Goal: Task Accomplishment & Management: Use online tool/utility

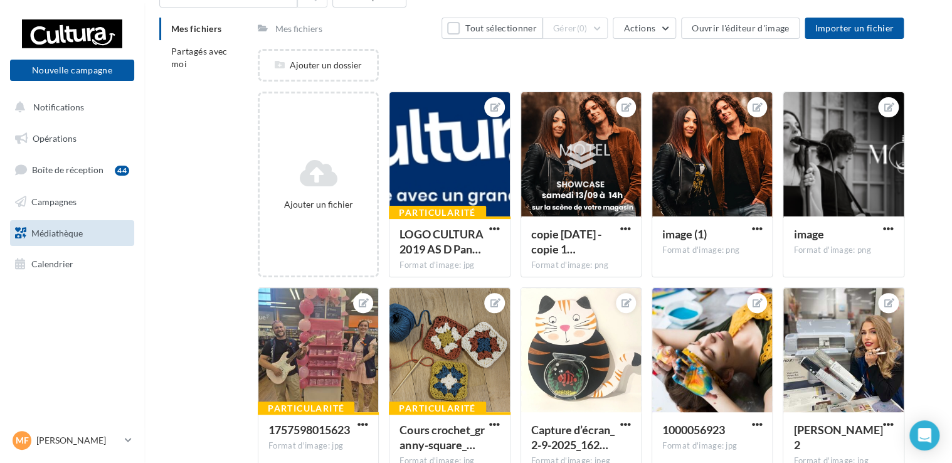
scroll to position [8, 0]
click at [829, 31] on span "Importer un fichier" at bounding box center [854, 28] width 79 height 11
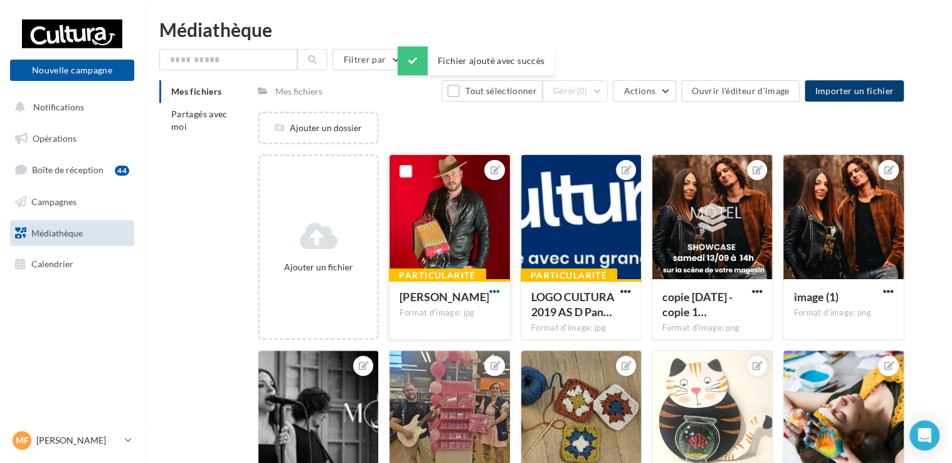
scroll to position [0, 0]
click at [462, 200] on div at bounding box center [450, 217] width 120 height 125
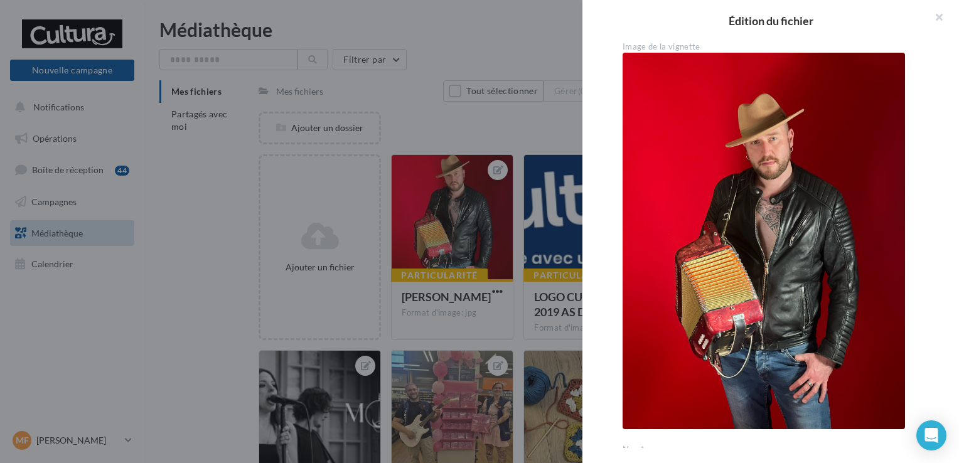
click at [469, 207] on div at bounding box center [479, 231] width 959 height 463
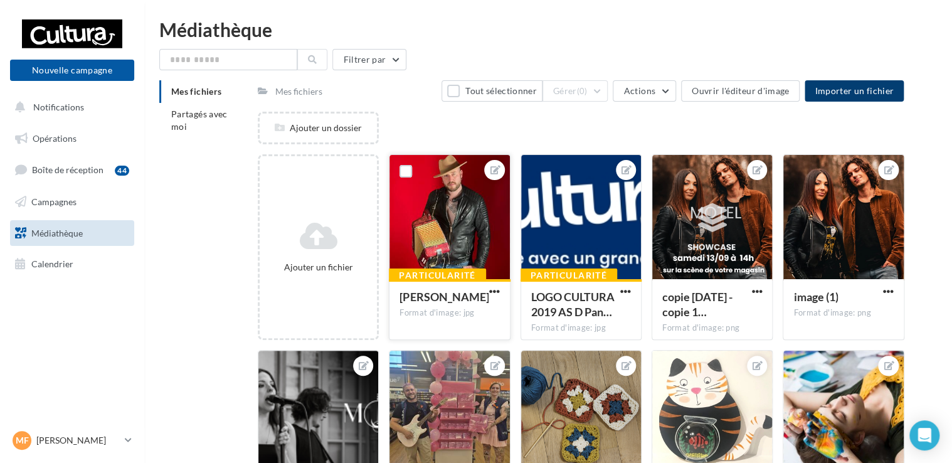
click at [488, 293] on button "button" at bounding box center [495, 292] width 16 height 13
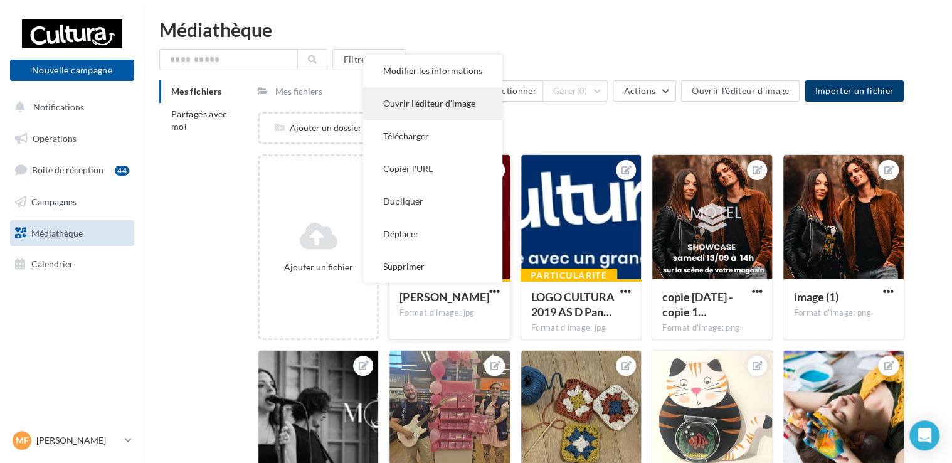
click at [417, 104] on button "Ouvrir l'éditeur d'image" at bounding box center [432, 103] width 139 height 33
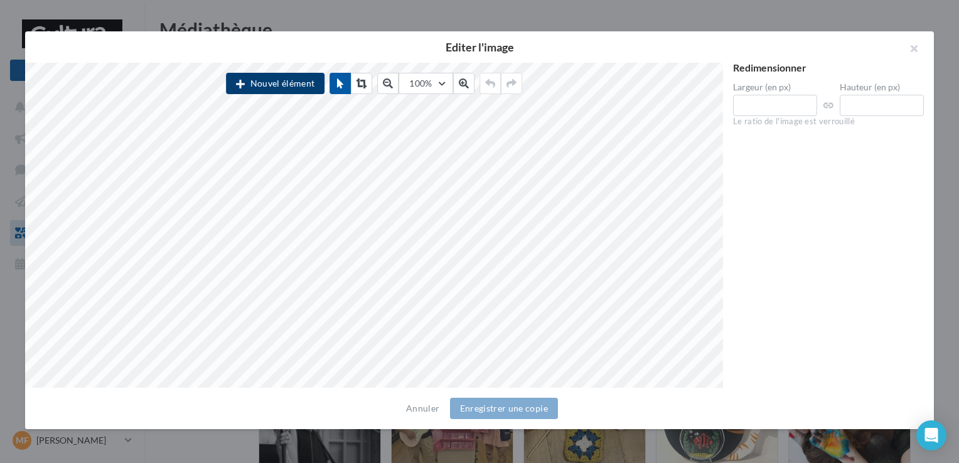
click at [289, 87] on button "Nouvel élément" at bounding box center [275, 83] width 99 height 21
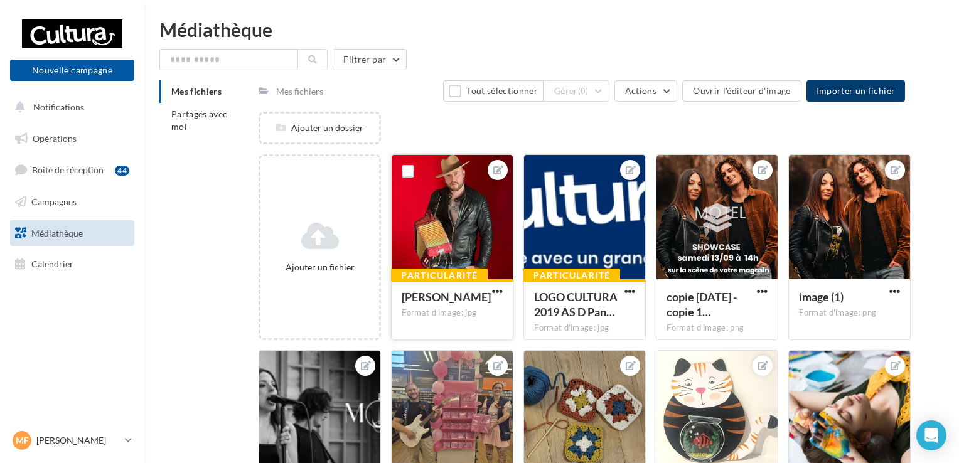
click at [346, 28] on div at bounding box center [479, 212] width 959 height 463
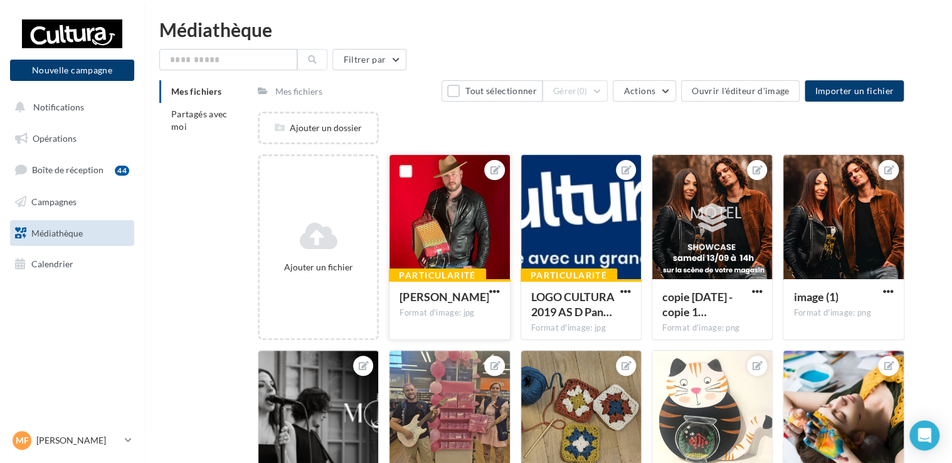
click at [55, 78] on button "Nouvelle campagne" at bounding box center [72, 70] width 124 height 21
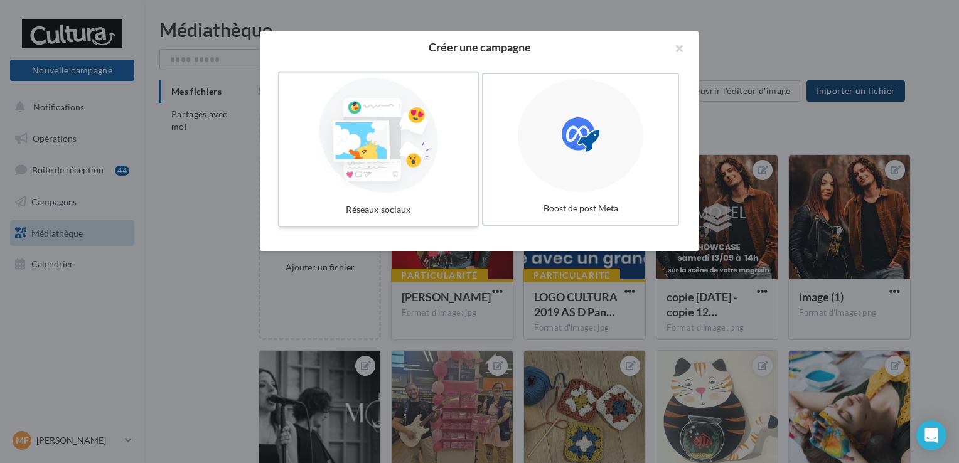
click at [369, 177] on div at bounding box center [378, 135] width 188 height 115
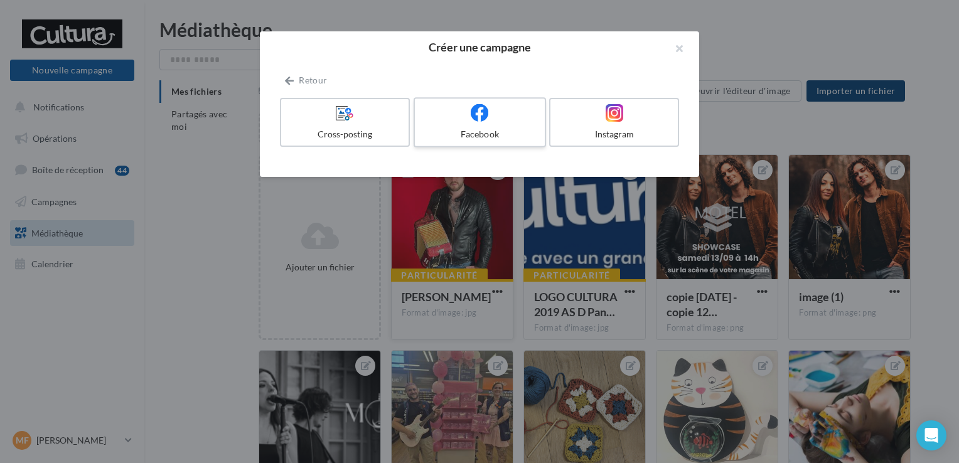
click at [469, 124] on label "Facebook" at bounding box center [479, 122] width 132 height 50
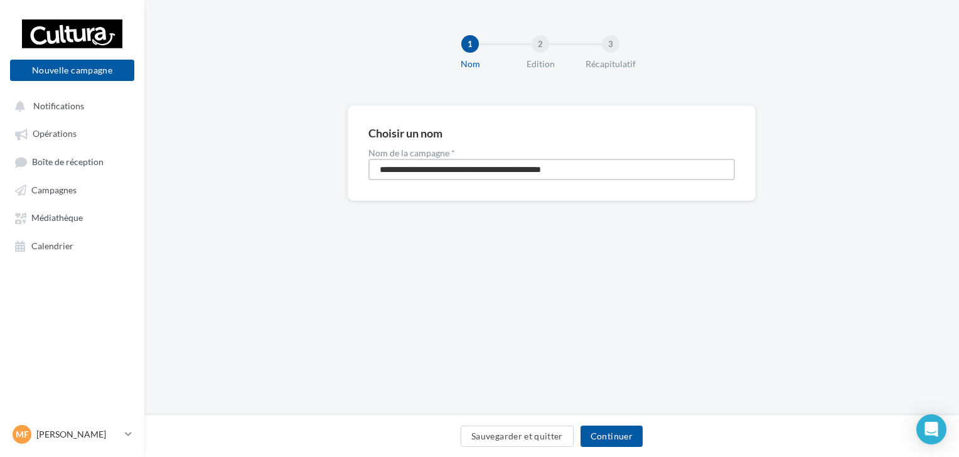
click at [525, 166] on input "**********" at bounding box center [551, 169] width 366 height 21
type input "**********"
click at [624, 435] on button "Continuer" at bounding box center [611, 435] width 62 height 21
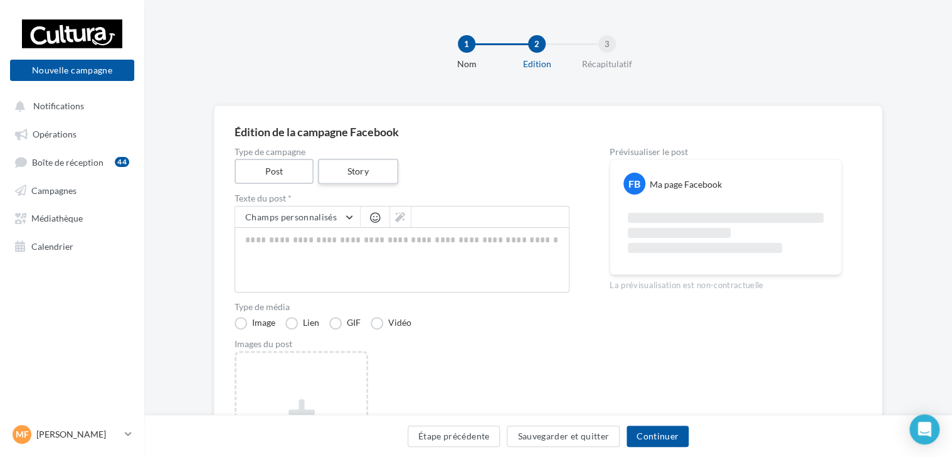
click at [341, 176] on label "Story" at bounding box center [357, 172] width 80 height 26
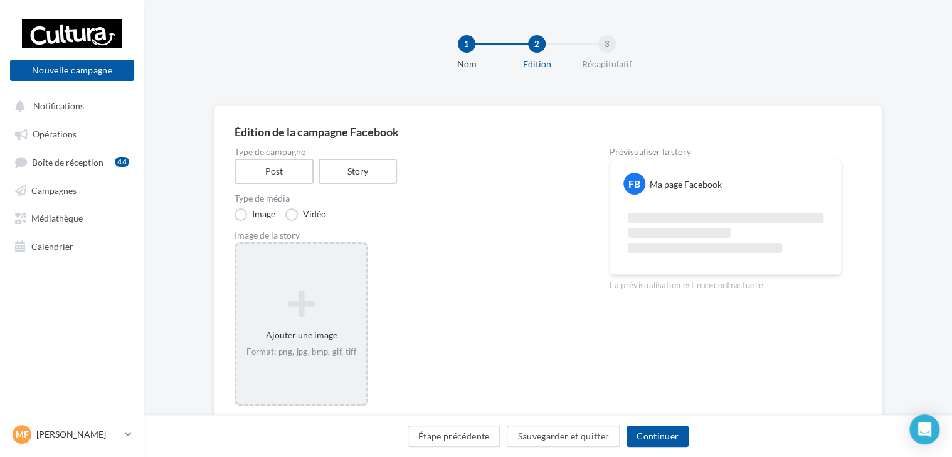
click at [342, 306] on icon at bounding box center [302, 304] width 120 height 30
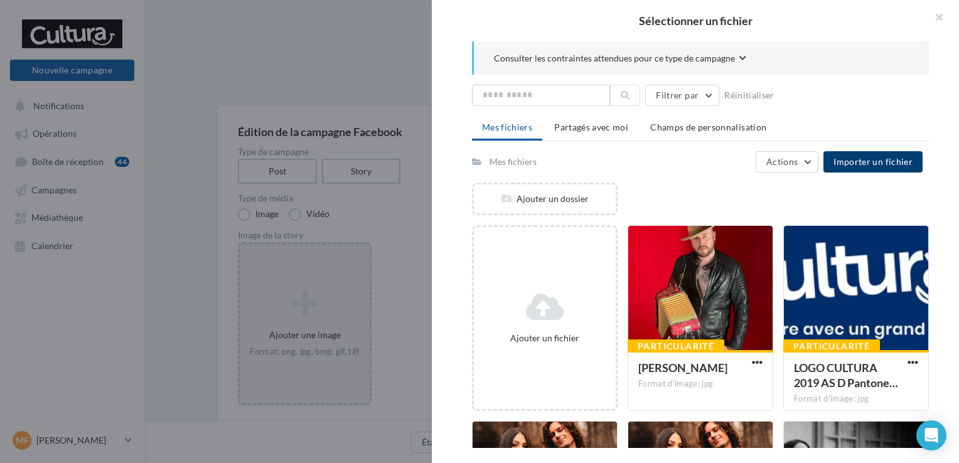
click at [866, 159] on span "Importer un fichier" at bounding box center [872, 161] width 79 height 11
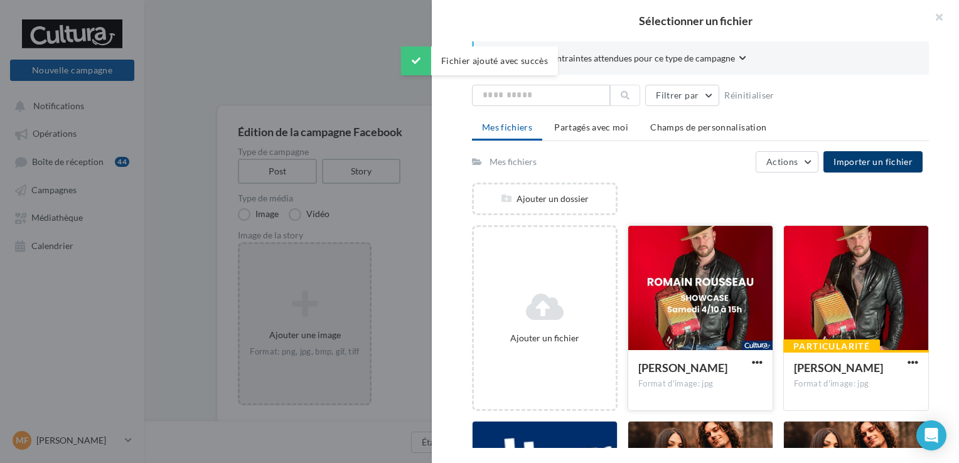
click at [647, 282] on div at bounding box center [700, 288] width 144 height 125
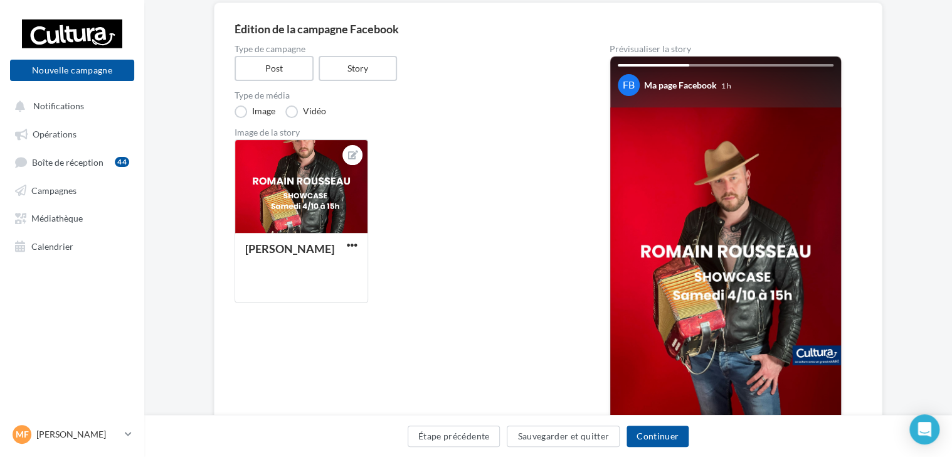
scroll to position [125, 0]
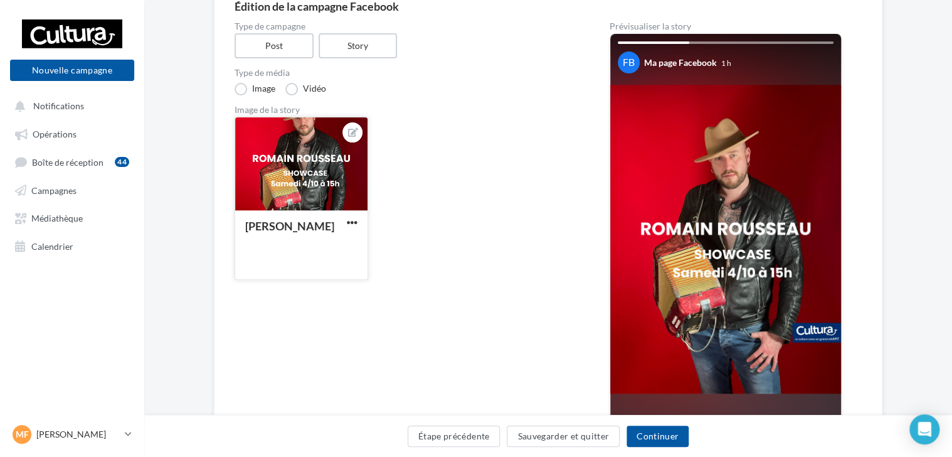
click at [361, 218] on div "[PERSON_NAME]" at bounding box center [301, 244] width 132 height 68
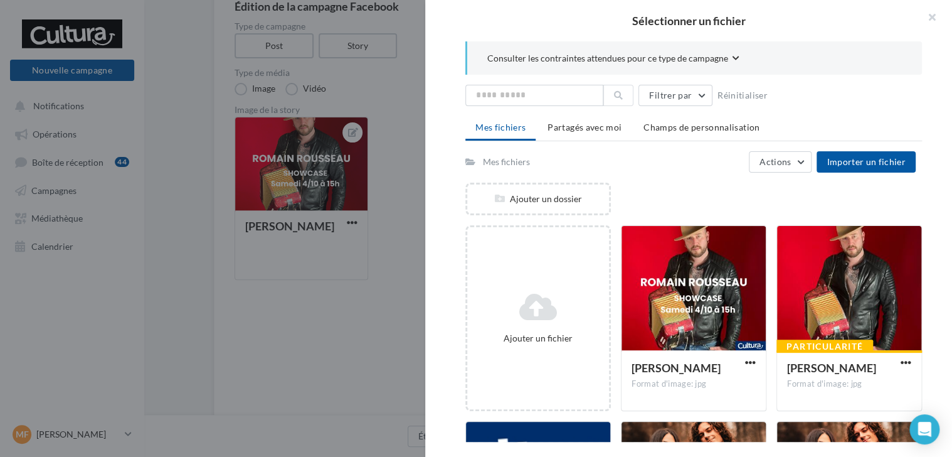
click at [410, 224] on div at bounding box center [476, 228] width 952 height 457
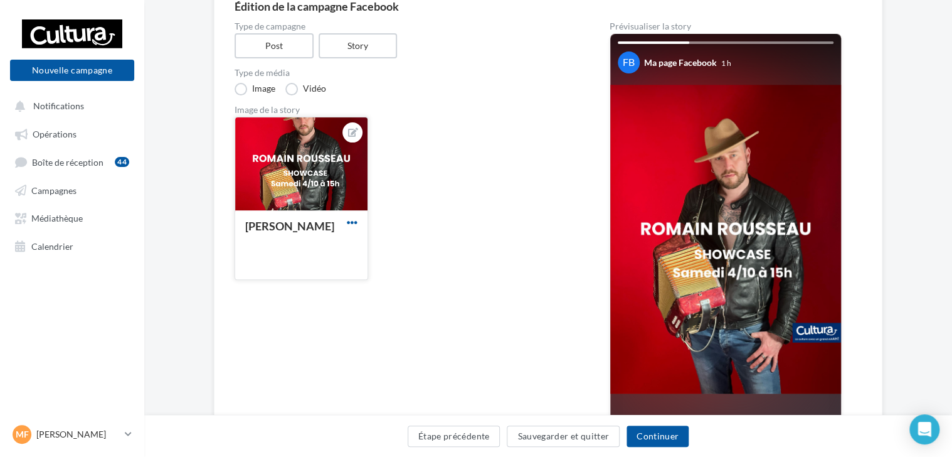
click at [356, 222] on span "button" at bounding box center [352, 222] width 11 height 11
click at [382, 274] on button "Ouvrir l'éditeur d'image" at bounding box center [410, 280] width 132 height 33
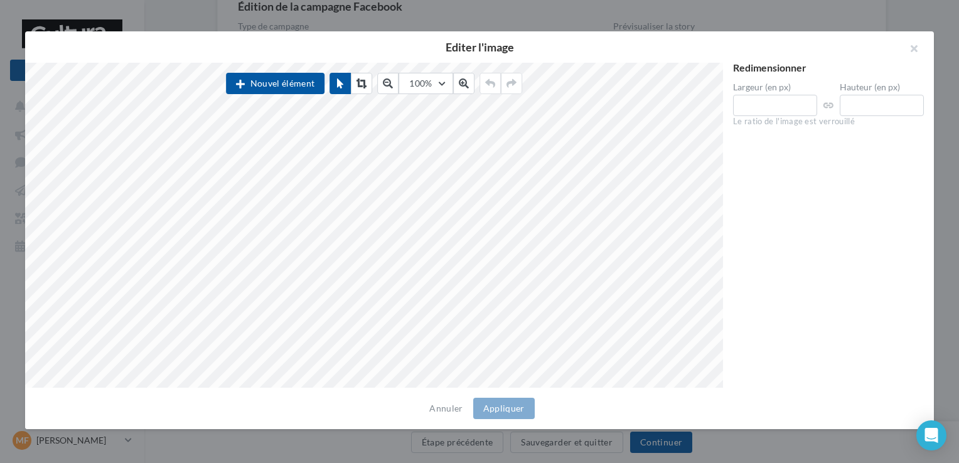
click at [375, 90] on div "Nouvel élément 100% 50 60 70 80 90 100 125 150 300 500" at bounding box center [374, 86] width 296 height 26
click at [371, 89] on button at bounding box center [361, 83] width 21 height 21
click at [360, 87] on icon at bounding box center [361, 83] width 10 height 10
click at [500, 409] on button "Appliquer" at bounding box center [503, 408] width 61 height 21
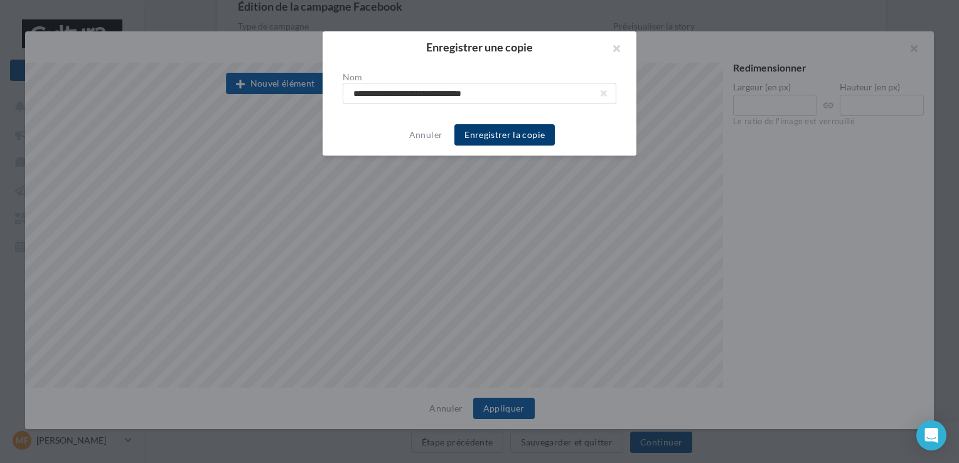
click at [503, 133] on button "Enregistrer la copie" at bounding box center [504, 134] width 100 height 21
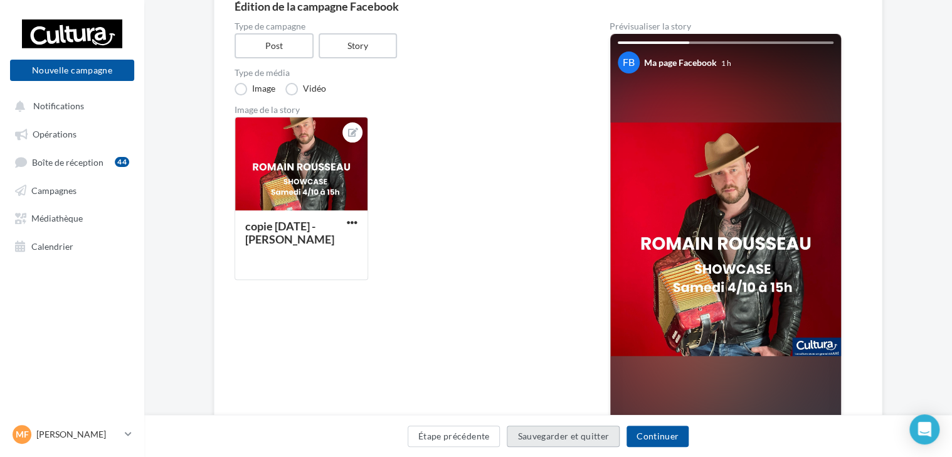
click at [546, 440] on button "Sauvegarder et quitter" at bounding box center [563, 435] width 113 height 21
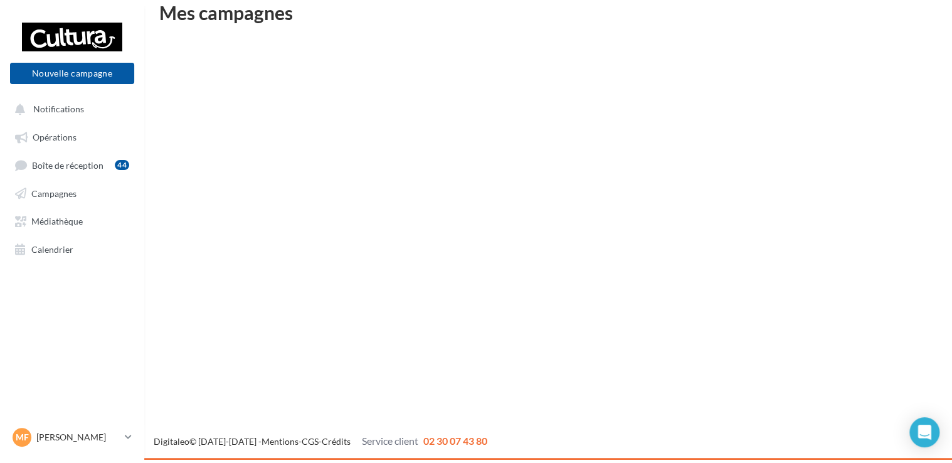
scroll to position [20, 0]
